Goal: Check status

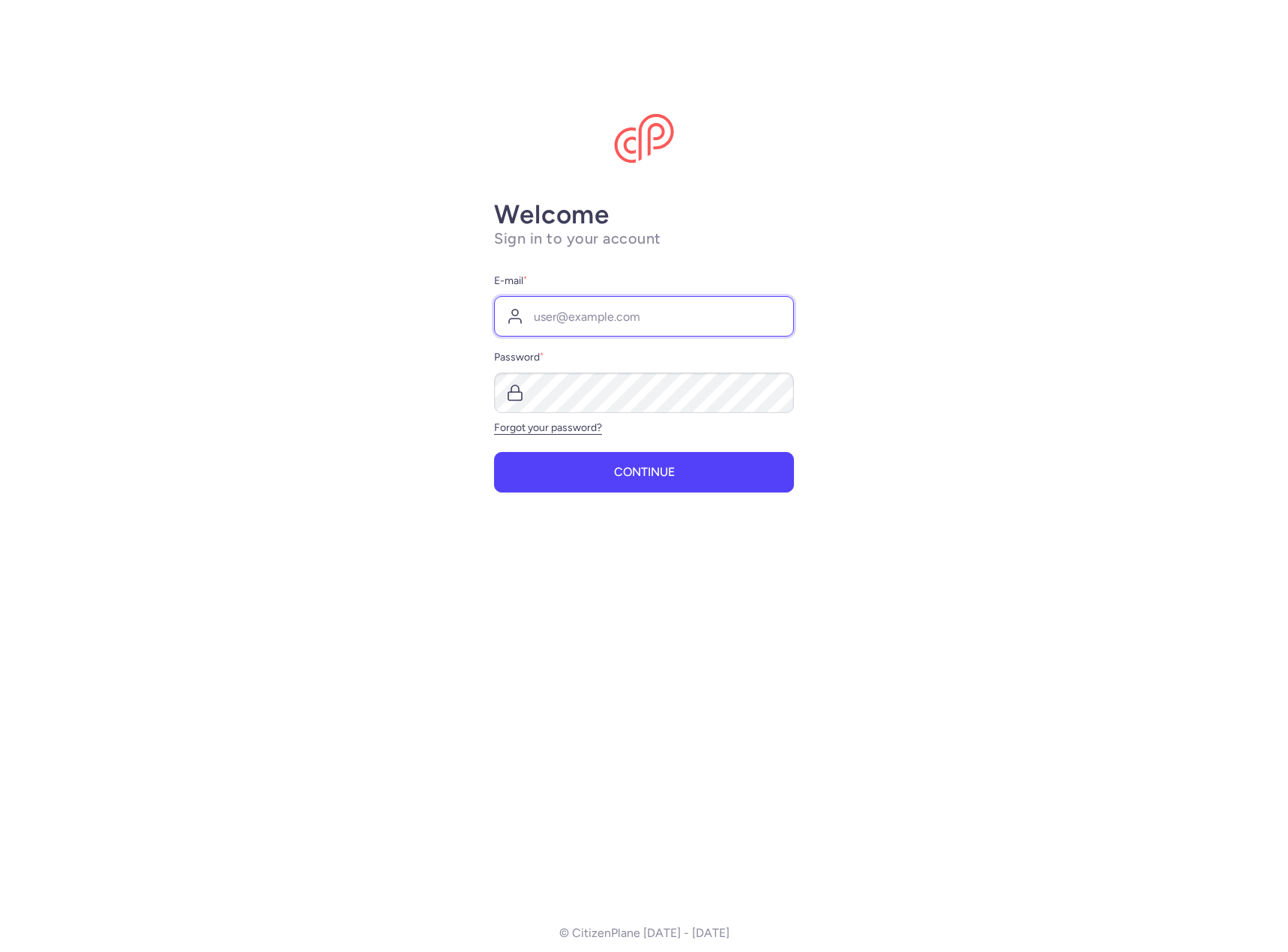
click at [594, 310] on input "E-mail *" at bounding box center [644, 317] width 300 height 41
click at [668, 316] on input "E-mail *" at bounding box center [644, 317] width 300 height 41
click at [0, 0] on nordpass-autofill-portal at bounding box center [0, 0] width 0 height 0
type input "[EMAIL_ADDRESS][DOMAIN_NAME]"
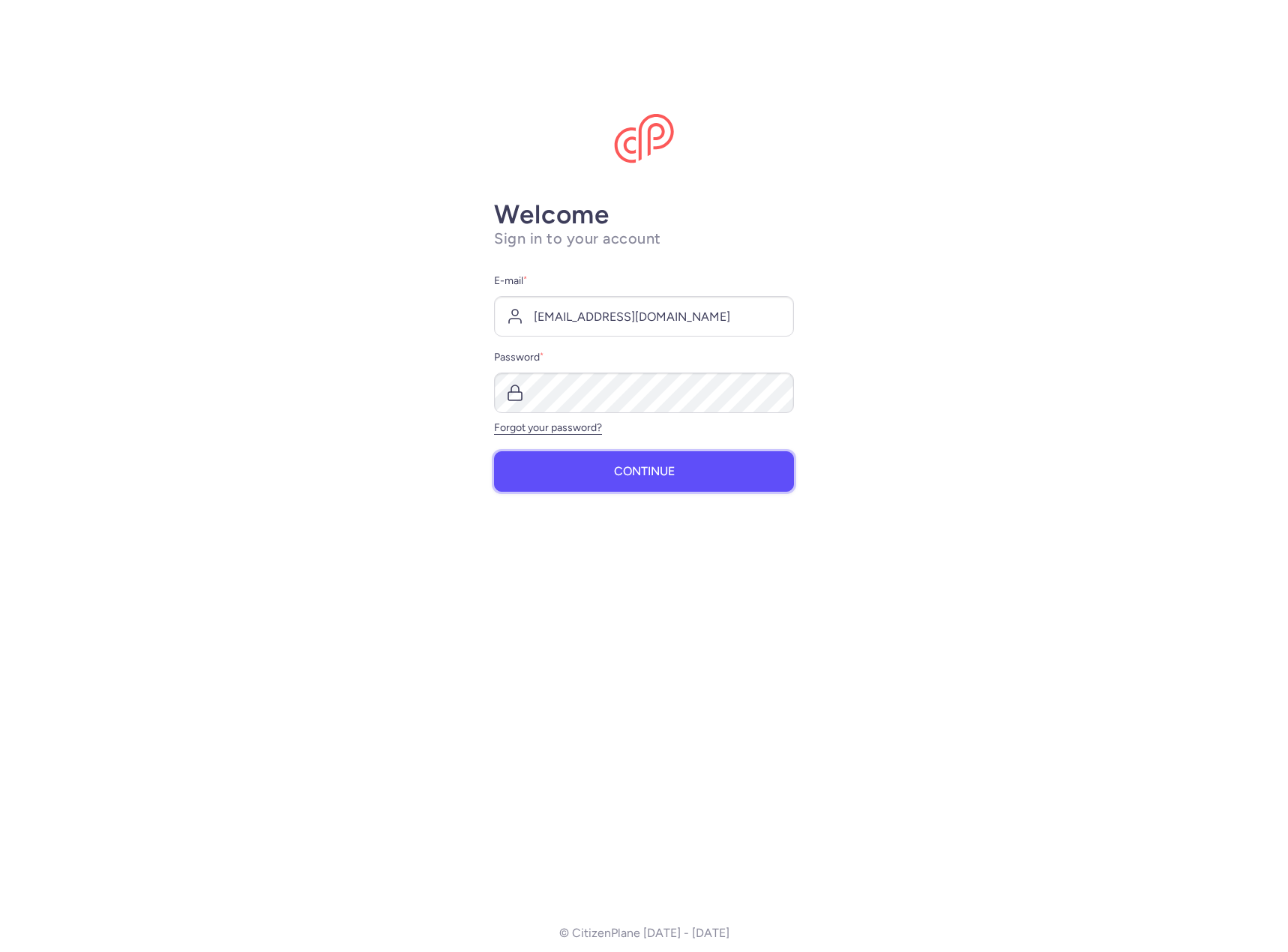
click at [623, 473] on span "Continue" at bounding box center [644, 472] width 60 height 14
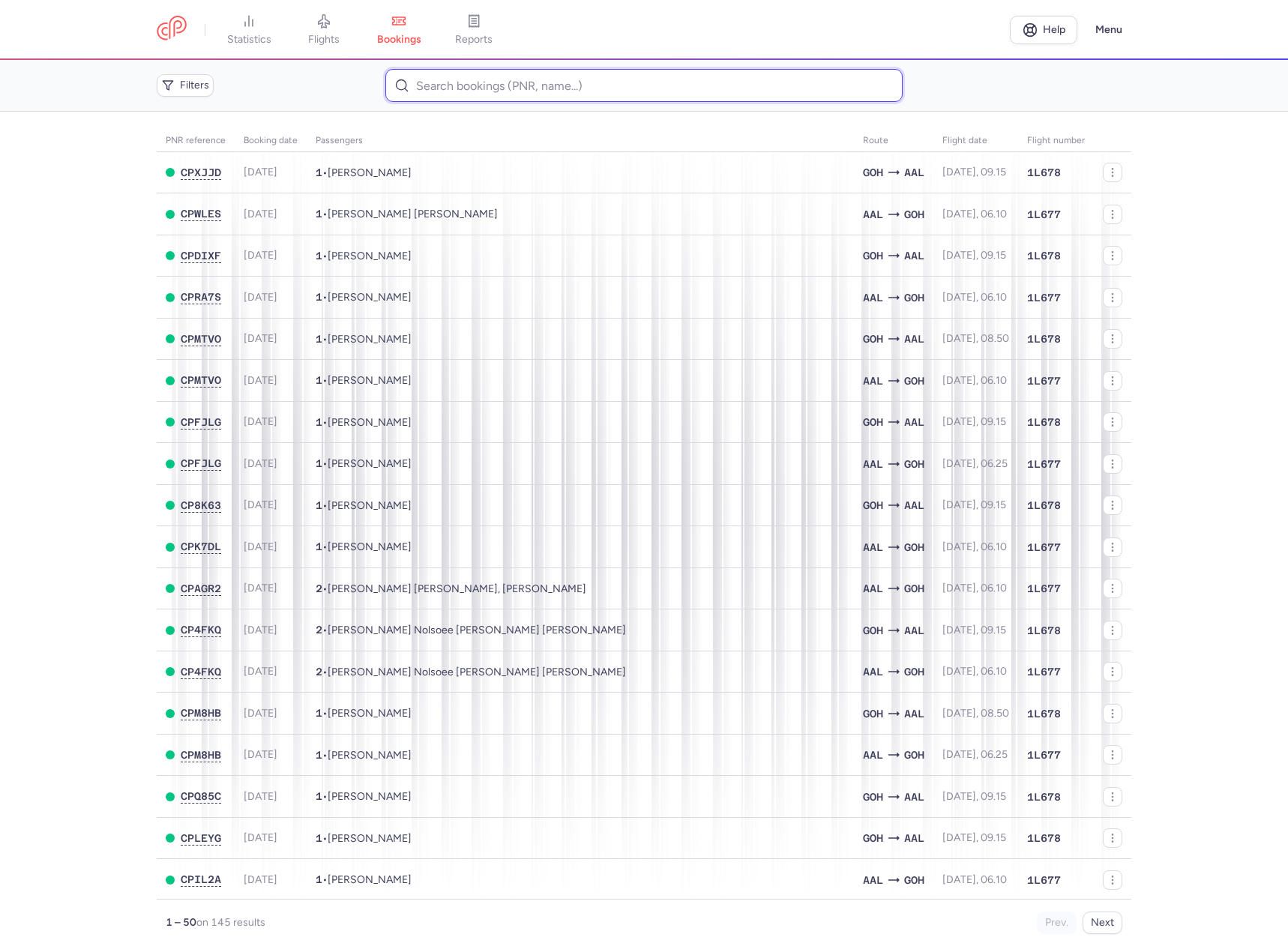
click at [519, 90] on input at bounding box center [644, 86] width 516 height 33
paste input "CPWLES"
type input "CPWLES"
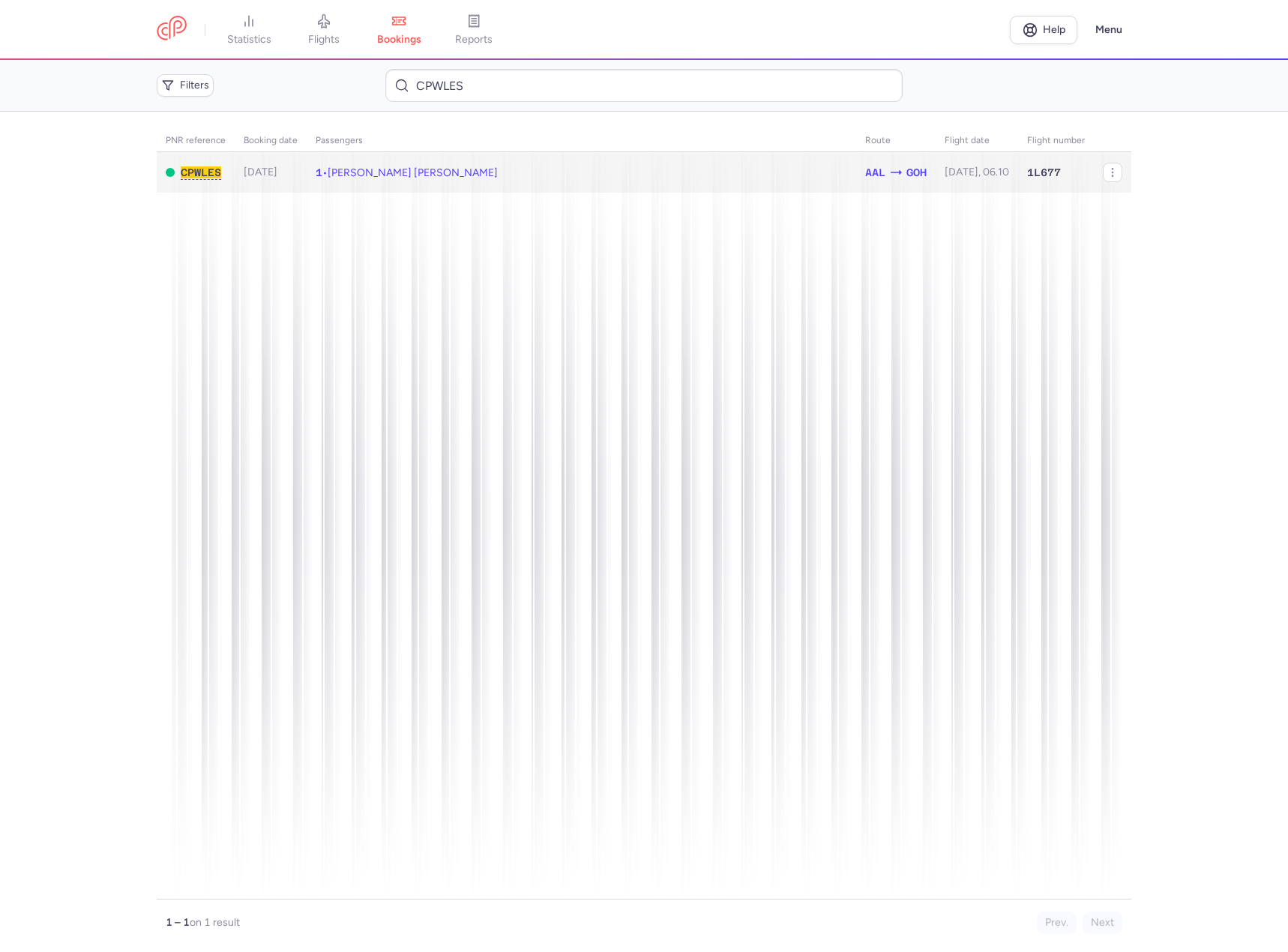
click at [935, 174] on td "1 • [PERSON_NAME] [PERSON_NAME]" at bounding box center [976, 172] width 83 height 41
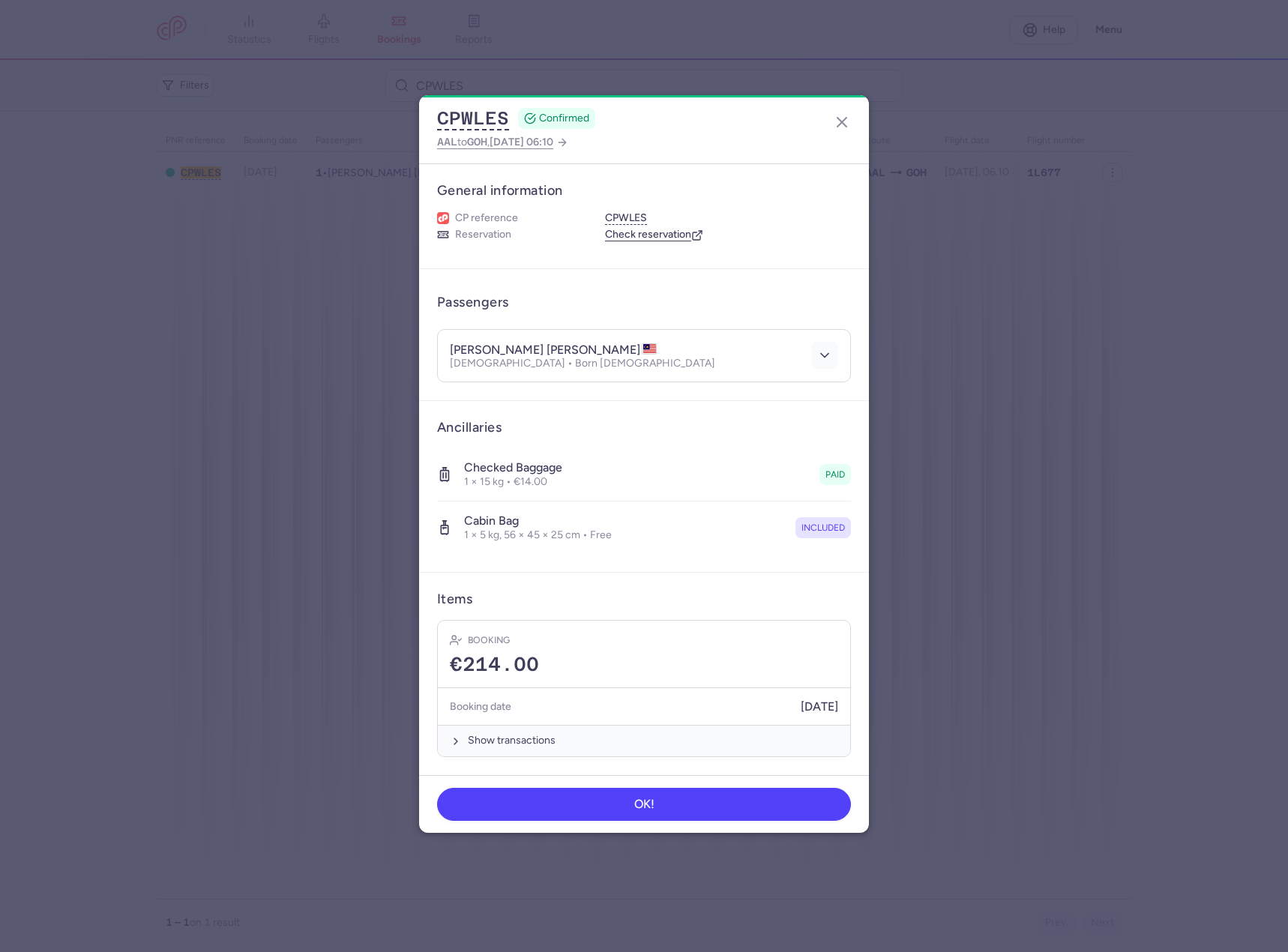
click at [827, 350] on icon "button" at bounding box center [824, 355] width 15 height 15
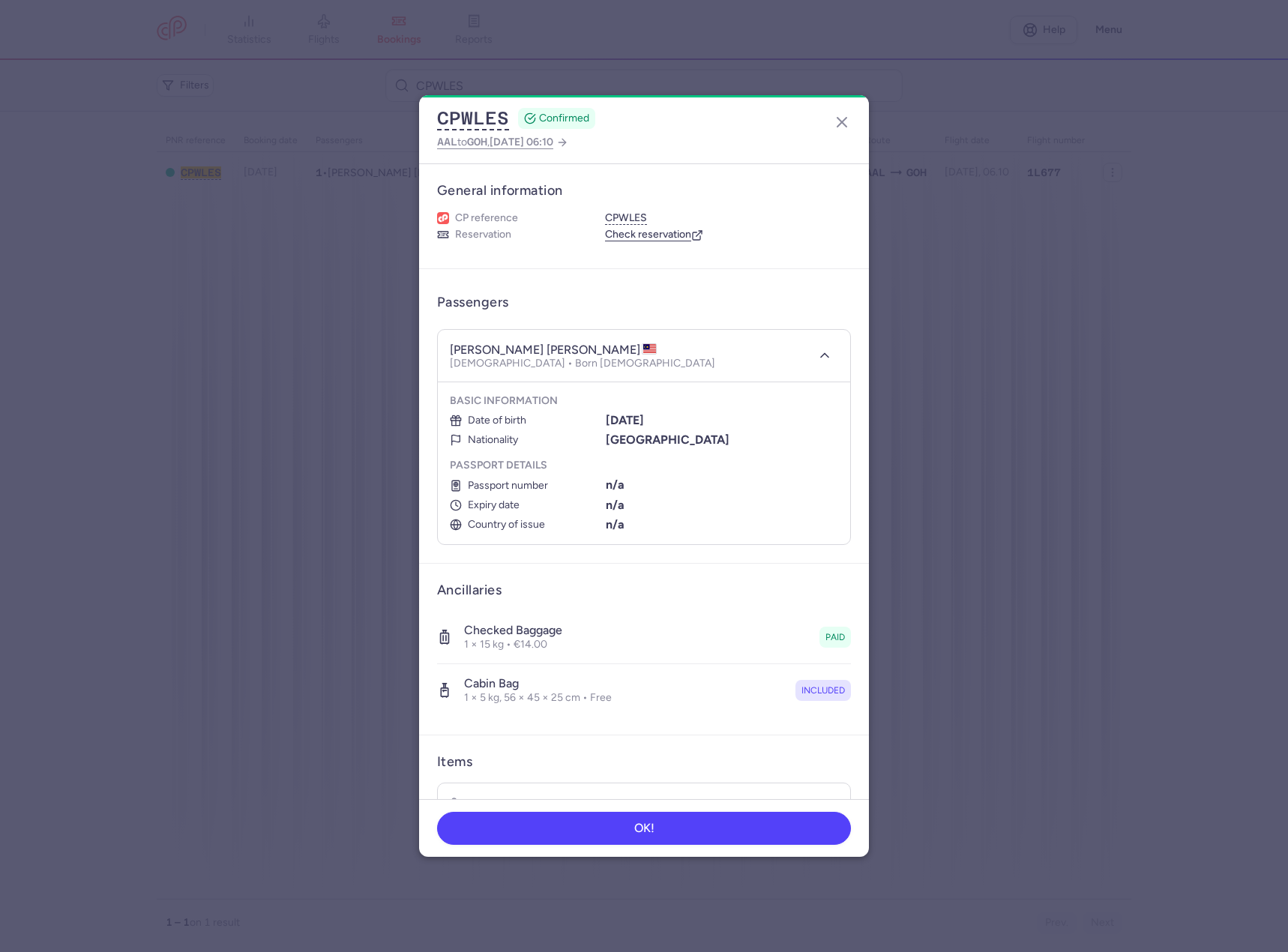
click at [578, 348] on div "[PERSON_NAME] [PERSON_NAME] [DEMOGRAPHIC_DATA] • Born [DEMOGRAPHIC_DATA]" at bounding box center [627, 356] width 356 height 27
drag, startPoint x: 578, startPoint y: 348, endPoint x: 562, endPoint y: 350, distance: 16.1
click at [562, 350] on h4 "[PERSON_NAME] [PERSON_NAME]" at bounding box center [553, 350] width 207 height 15
click at [673, 347] on div "[PERSON_NAME] [PERSON_NAME] [DEMOGRAPHIC_DATA] • Born [DEMOGRAPHIC_DATA]" at bounding box center [627, 356] width 356 height 27
drag, startPoint x: 646, startPoint y: 440, endPoint x: 575, endPoint y: 443, distance: 71.1
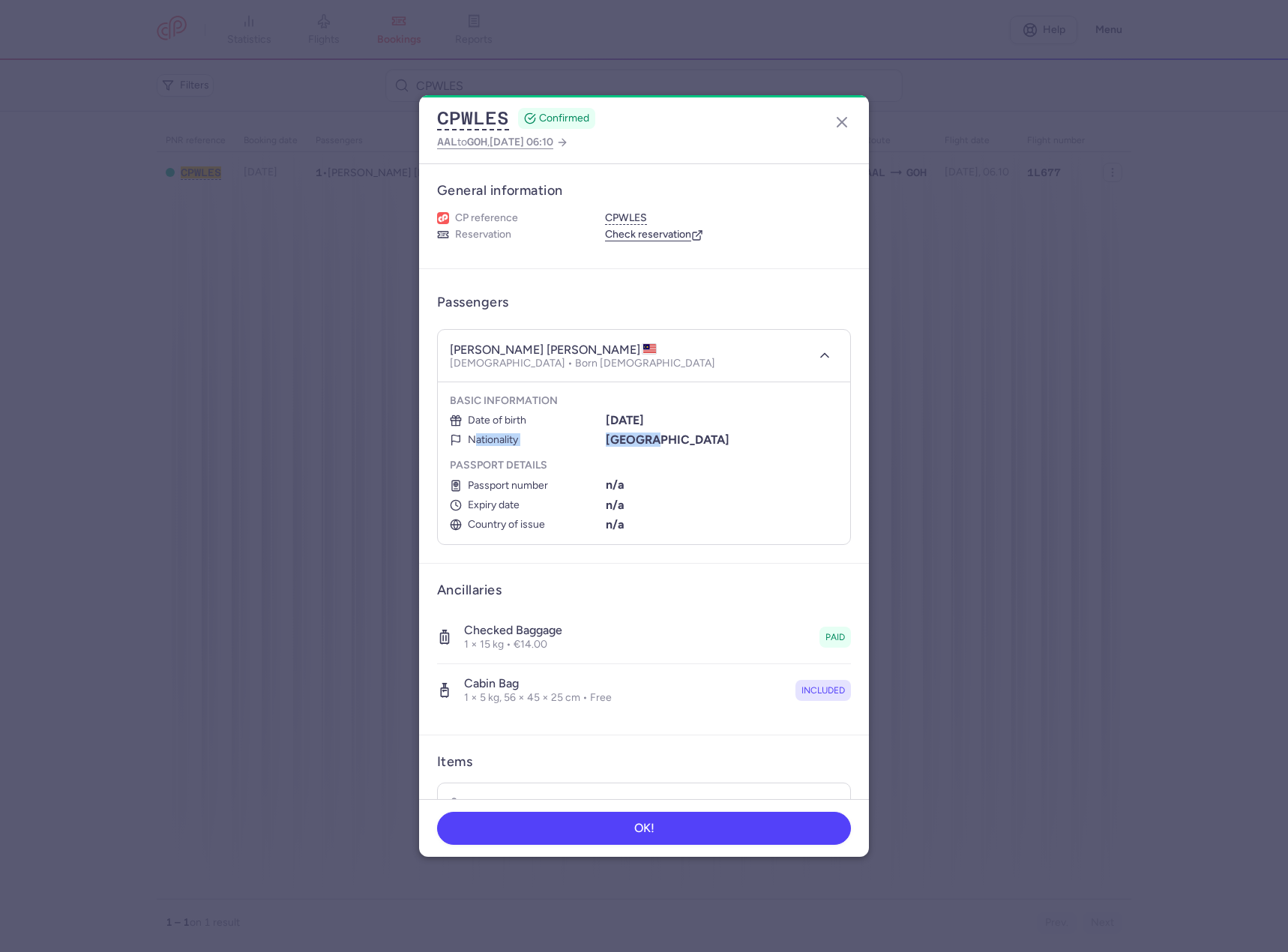
click at [575, 443] on li "Nationality [DEMOGRAPHIC_DATA]" at bounding box center [644, 440] width 389 height 14
drag, startPoint x: 688, startPoint y: 422, endPoint x: 693, endPoint y: 400, distance: 22.6
click at [692, 409] on div "Basic information Date of birth [DEMOGRAPHIC_DATA] Nationality [DEMOGRAPHIC_DAT…" at bounding box center [644, 421] width 389 height 54
drag, startPoint x: 472, startPoint y: 432, endPoint x: 640, endPoint y: 440, distance: 168.2
click at [640, 440] on ul "Date of birth [DEMOGRAPHIC_DATA] Nationality [DEMOGRAPHIC_DATA]" at bounding box center [644, 431] width 389 height 34
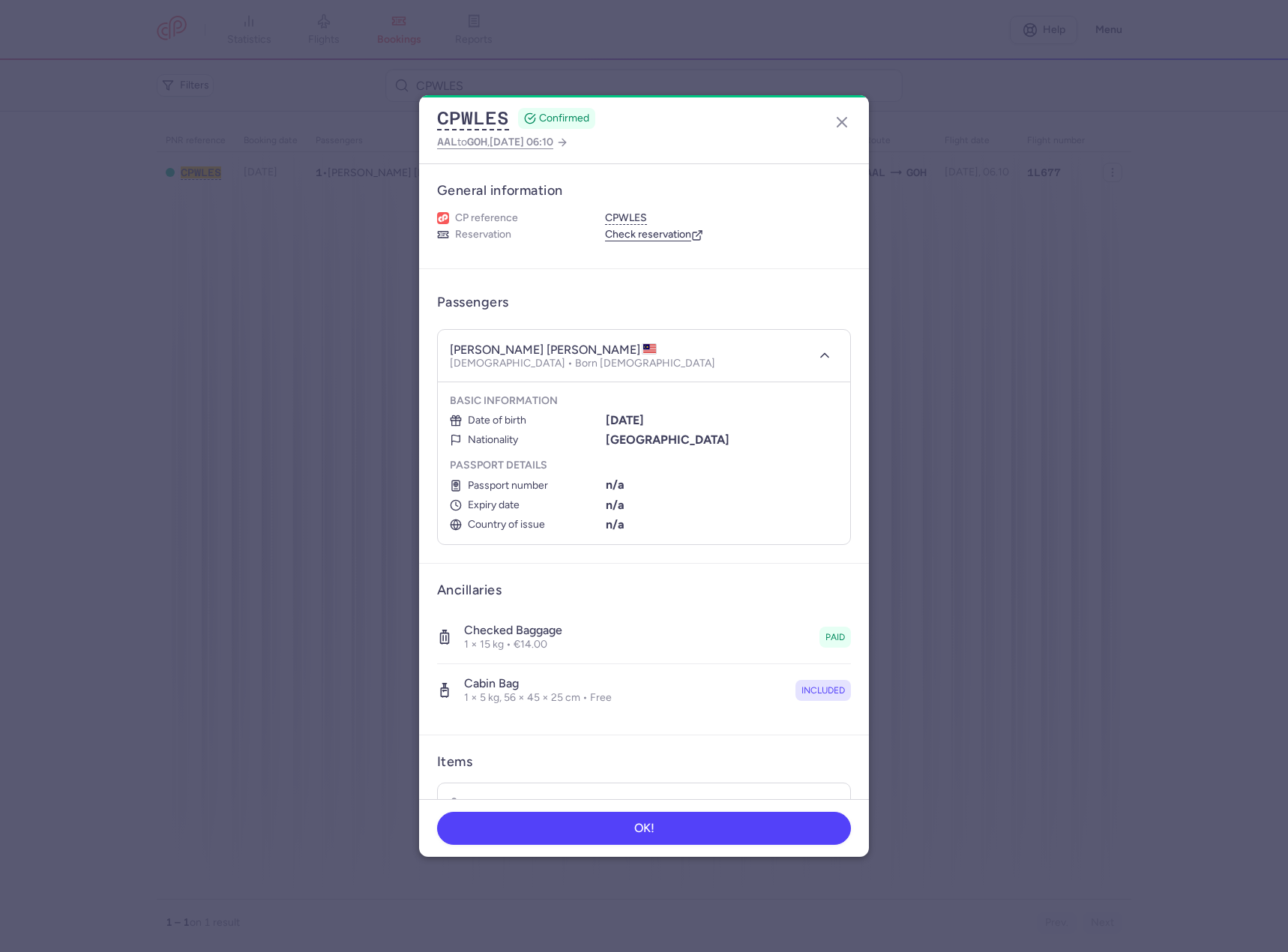
click at [711, 431] on ul "Date of birth [DEMOGRAPHIC_DATA] Nationality [DEMOGRAPHIC_DATA]" at bounding box center [644, 431] width 389 height 34
click at [638, 456] on section "Basic information Date of birth [DEMOGRAPHIC_DATA] Nationality [DEMOGRAPHIC_DAT…" at bounding box center [643, 463] width 412 height 162
click at [651, 233] on link "Check reservation" at bounding box center [654, 235] width 98 height 14
click at [841, 119] on icon "button" at bounding box center [842, 122] width 18 height 18
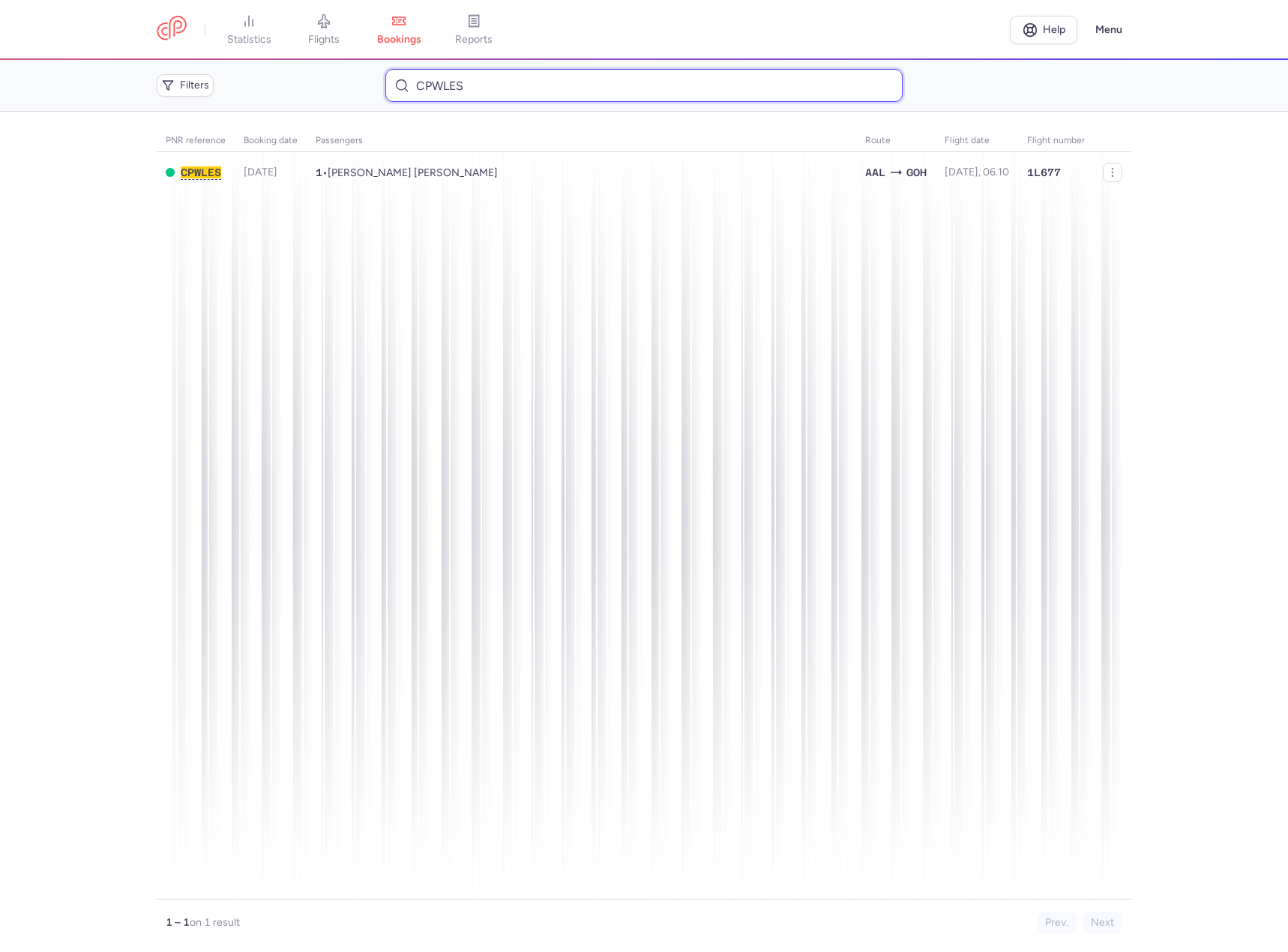
drag, startPoint x: 584, startPoint y: 90, endPoint x: 92, endPoint y: 54, distance: 493.3
click at [92, 54] on div "statistics flights bookings reports Help Menu Filters CPWLES PNR reference Book…" at bounding box center [644, 476] width 1288 height 952
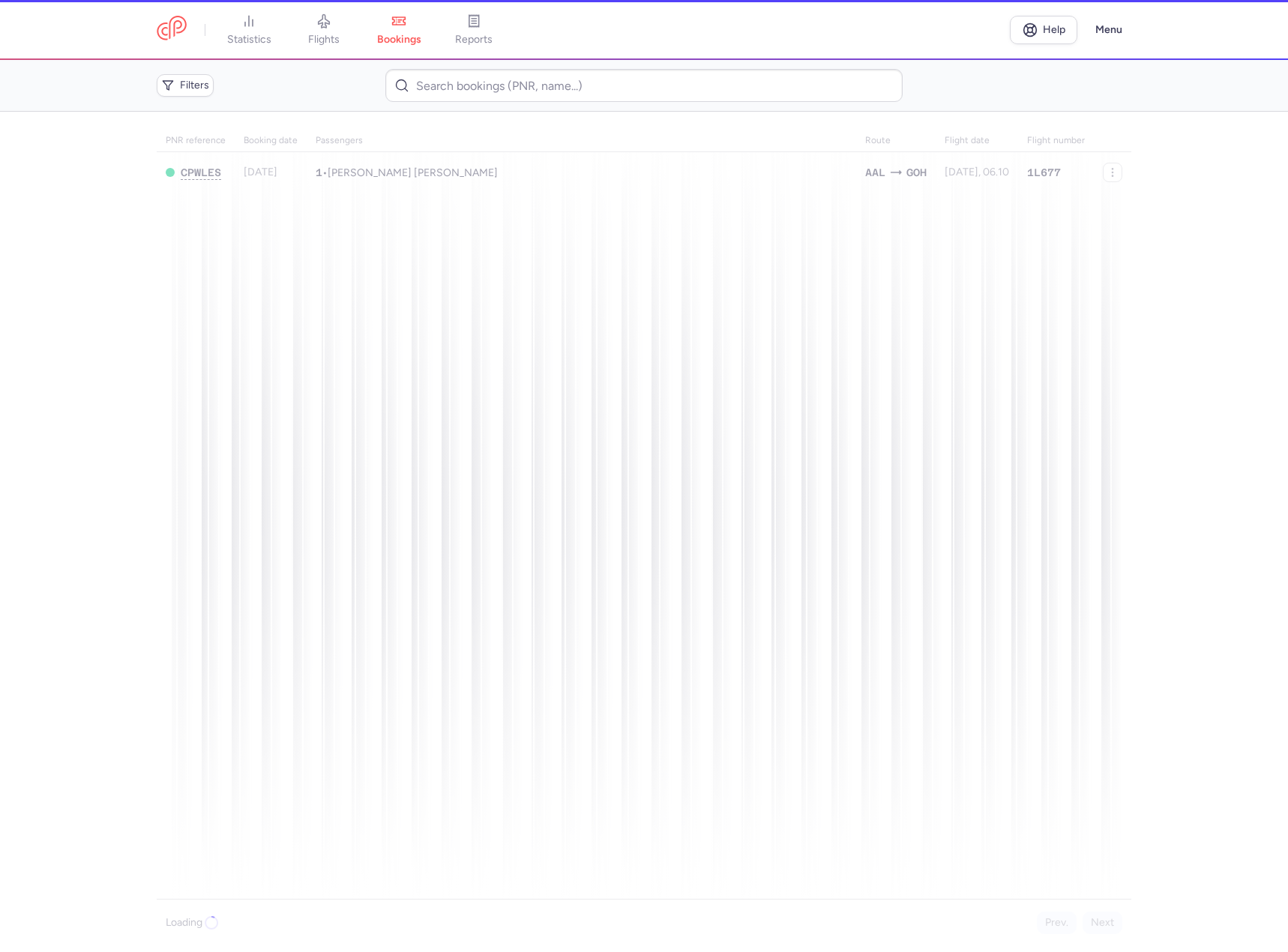
click at [392, 239] on div at bounding box center [644, 532] width 974 height 805
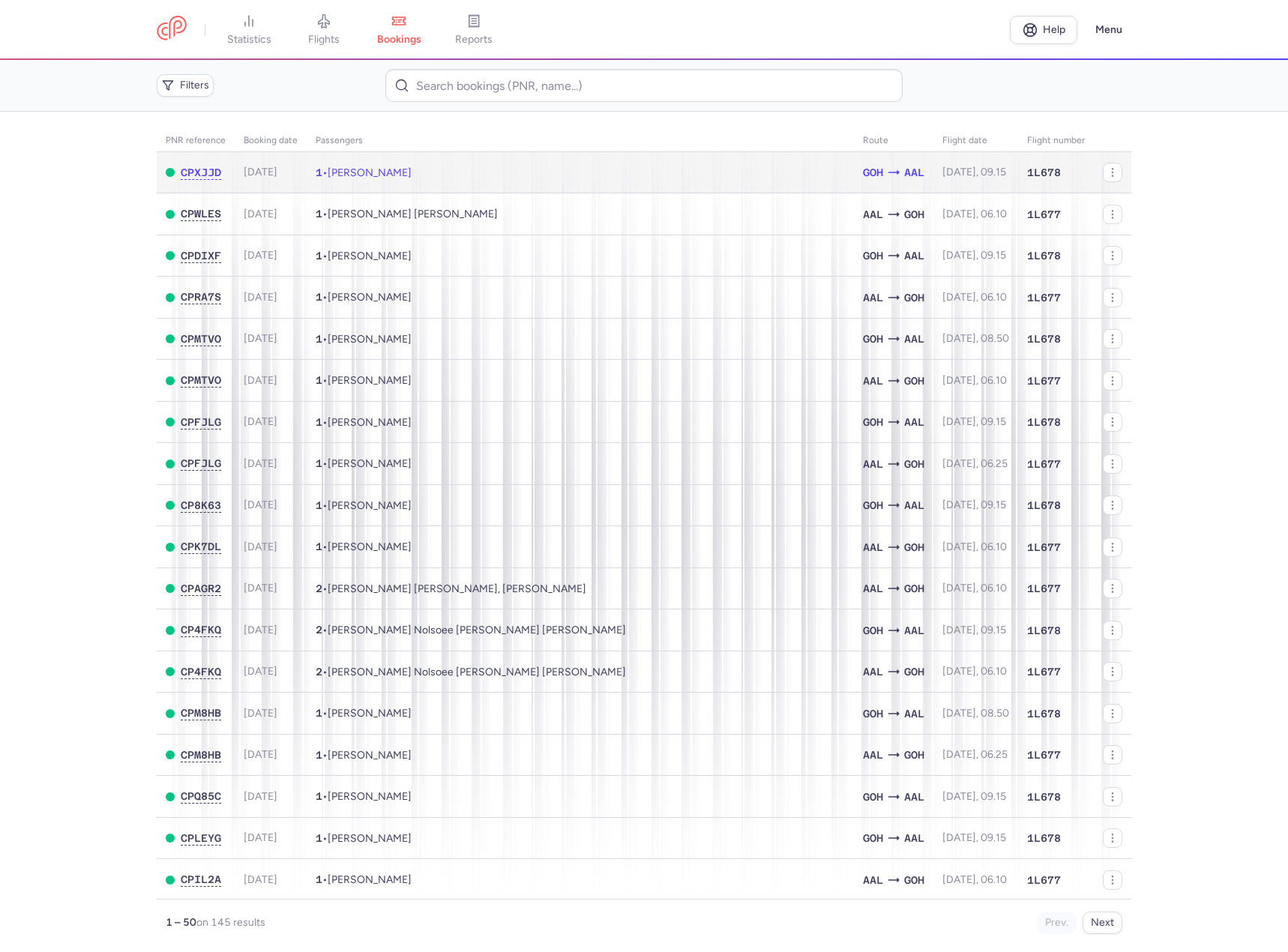
click at [435, 178] on td "1 • [PERSON_NAME]" at bounding box center [581, 172] width 548 height 41
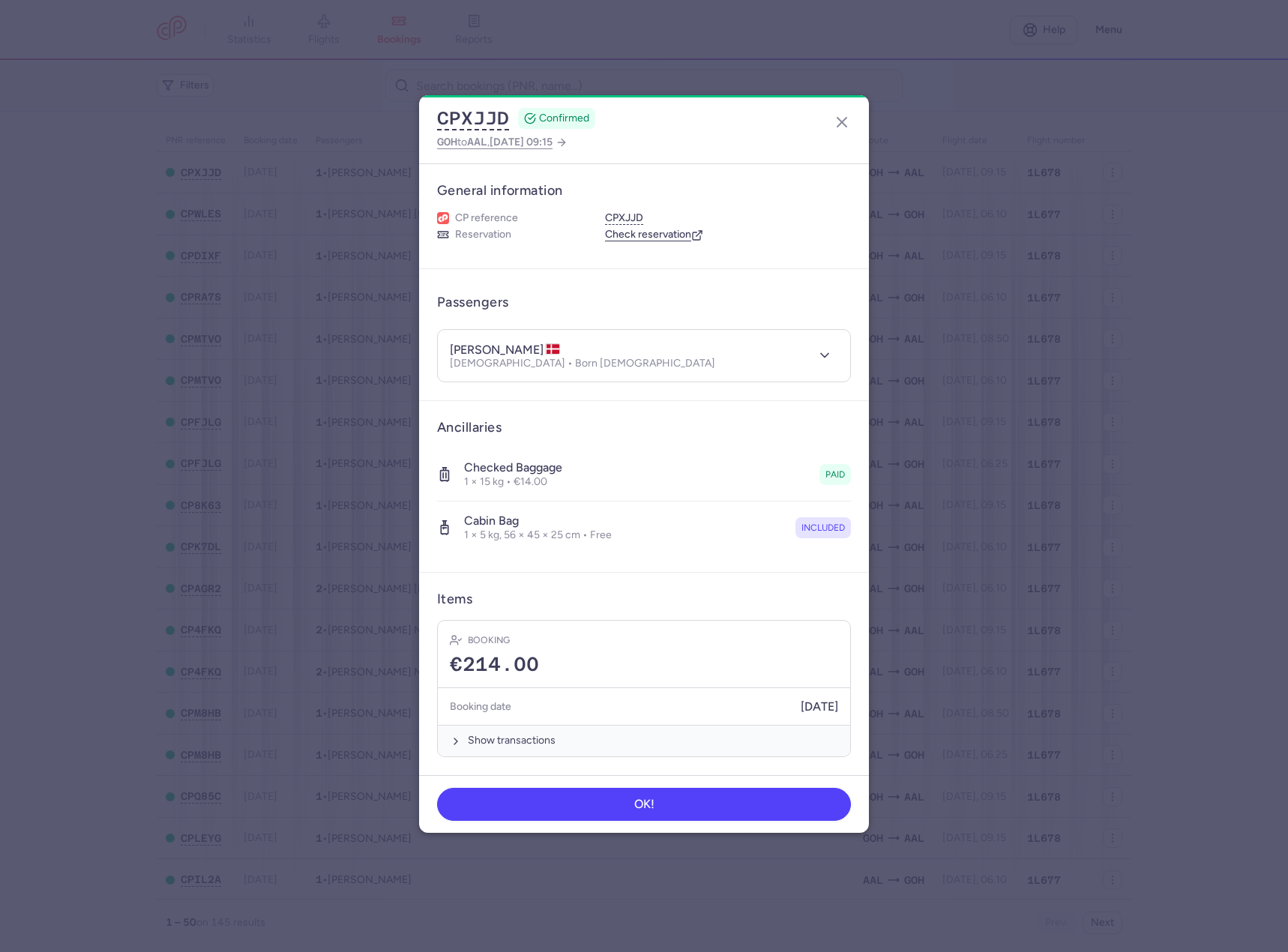
click at [643, 236] on link "Check reservation" at bounding box center [654, 235] width 98 height 14
click at [669, 237] on link "Check reservation" at bounding box center [654, 235] width 98 height 14
click at [839, 121] on icon "button" at bounding box center [842, 122] width 18 height 18
